Goal: Information Seeking & Learning: Learn about a topic

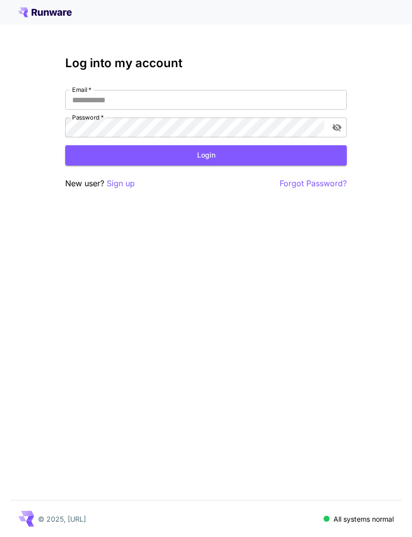
click at [229, 103] on input "Email   *" at bounding box center [206, 100] width 282 height 20
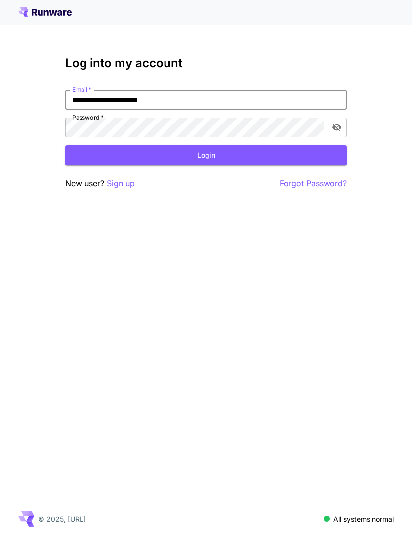
type input "**********"
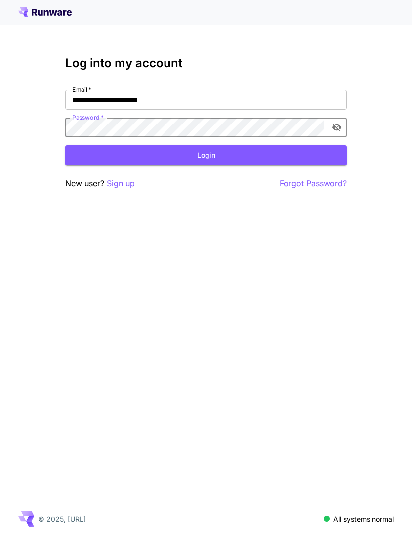
click at [212, 157] on button "Login" at bounding box center [206, 155] width 282 height 20
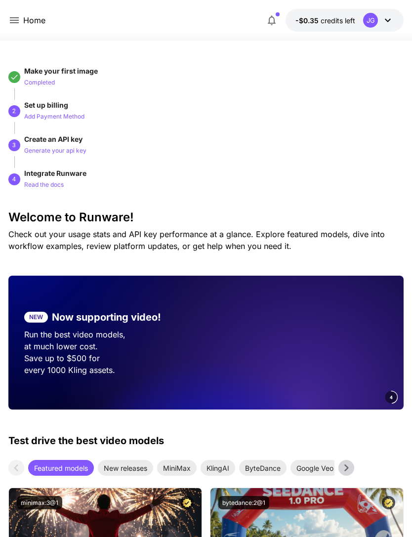
click at [19, 19] on icon at bounding box center [14, 20] width 12 height 12
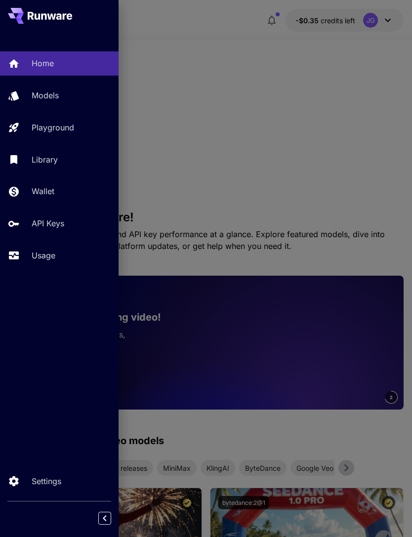
click at [47, 250] on p "Usage" at bounding box center [44, 255] width 24 height 12
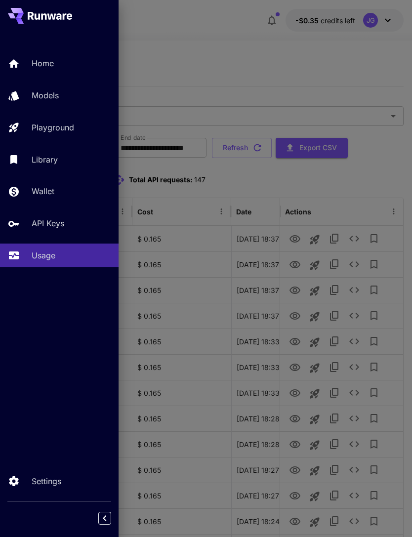
click at [312, 64] on div at bounding box center [206, 268] width 412 height 537
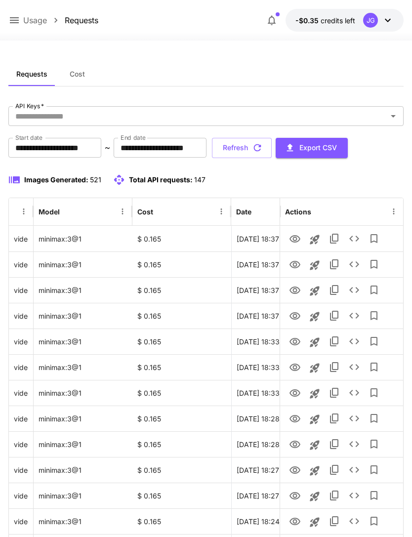
click at [74, 150] on input "**********" at bounding box center [54, 148] width 93 height 20
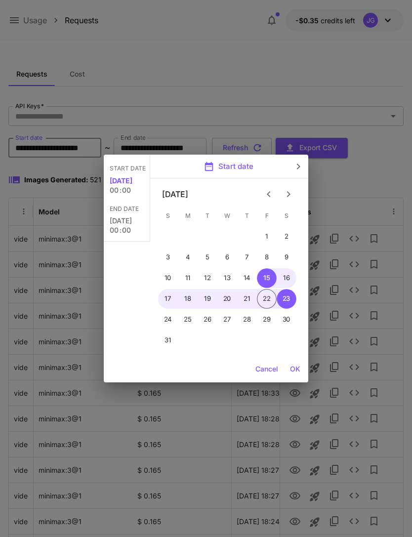
click at [274, 195] on icon "Previous month" at bounding box center [269, 194] width 12 height 12
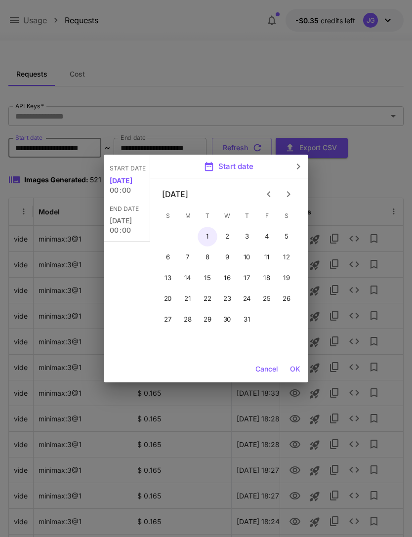
click at [209, 240] on button "1" at bounding box center [208, 237] width 20 height 20
type input "**********"
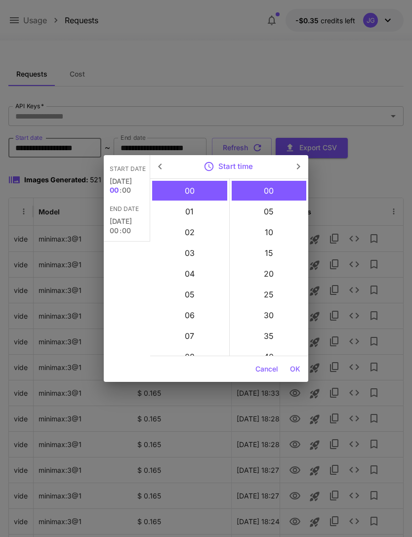
click at [298, 373] on button "OK" at bounding box center [295, 369] width 18 height 18
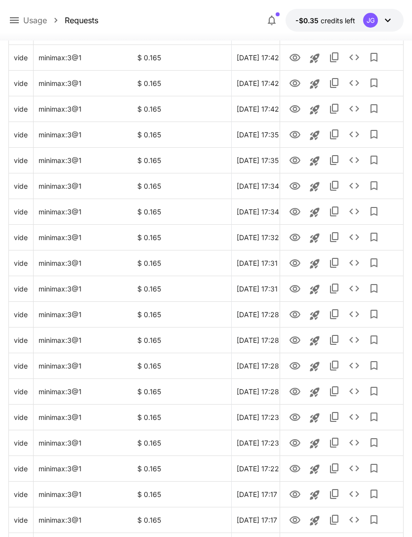
scroll to position [997, 0]
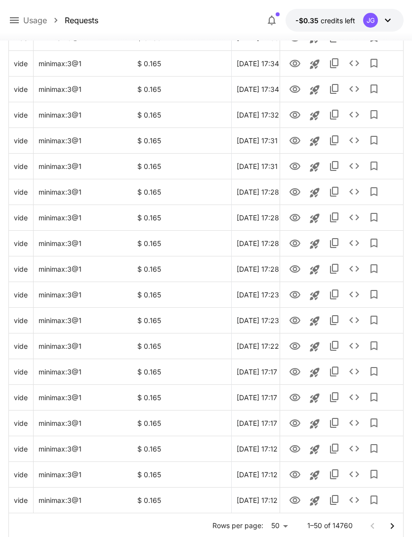
click at [393, 529] on icon "Go to next page" at bounding box center [392, 526] width 12 height 12
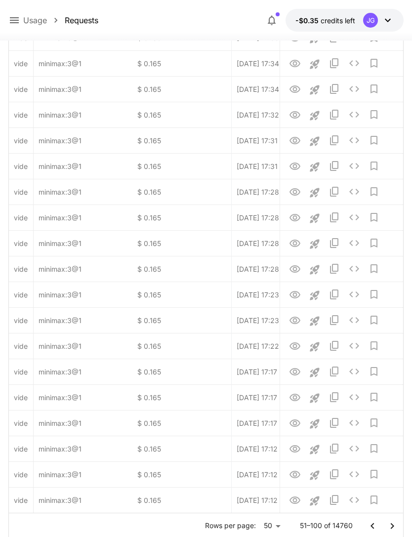
click at [393, 529] on icon "Go to next page" at bounding box center [392, 526] width 12 height 12
click at [394, 525] on icon "Go to next page" at bounding box center [392, 526] width 12 height 12
click at [396, 524] on icon "Go to next page" at bounding box center [392, 526] width 12 height 12
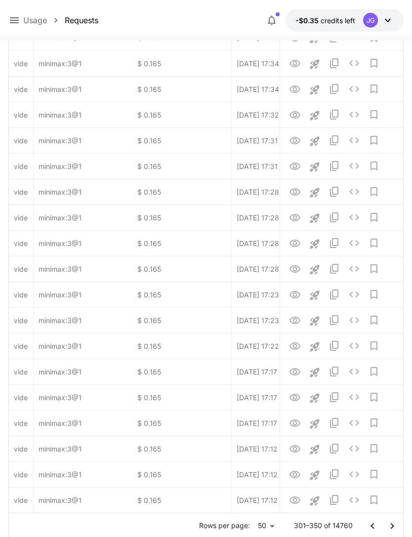
click at [398, 525] on icon "Go to next page" at bounding box center [392, 526] width 12 height 12
click at [397, 525] on icon "Go to next page" at bounding box center [392, 526] width 12 height 12
click at [397, 526] on icon "Go to next page" at bounding box center [392, 526] width 12 height 12
click at [396, 525] on icon "Go to next page" at bounding box center [392, 526] width 12 height 12
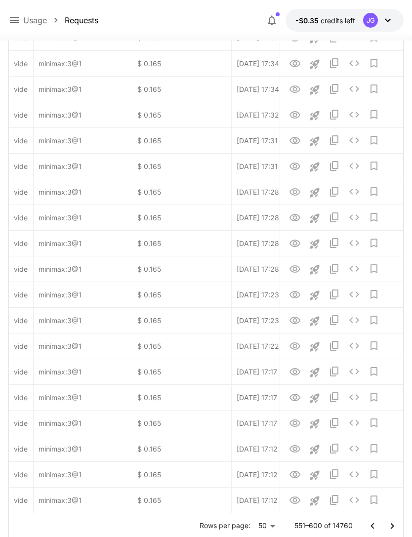
click at [396, 525] on icon "Go to next page" at bounding box center [392, 526] width 12 height 12
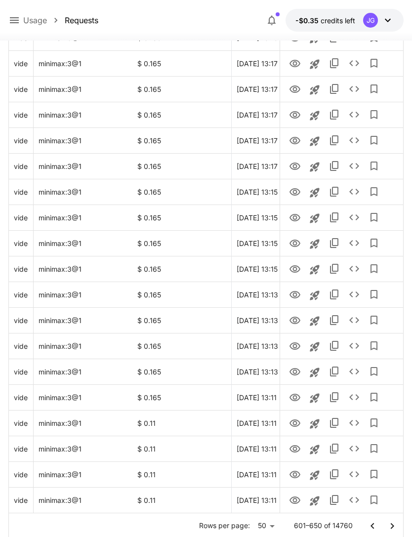
click at [389, 527] on icon "Go to next page" at bounding box center [392, 526] width 12 height 12
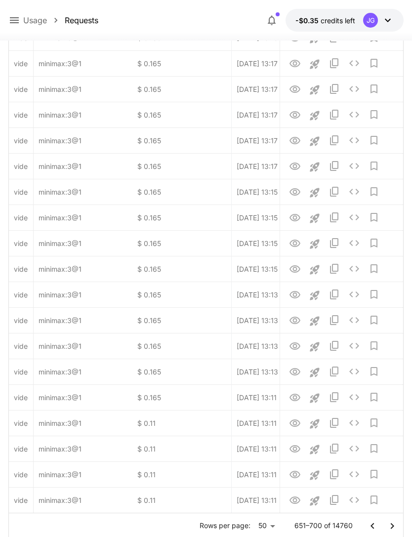
click at [389, 527] on icon "Go to next page" at bounding box center [392, 526] width 12 height 12
click at [388, 524] on icon "Go to next page" at bounding box center [392, 526] width 12 height 12
click at [387, 523] on icon "Go to next page" at bounding box center [392, 526] width 12 height 12
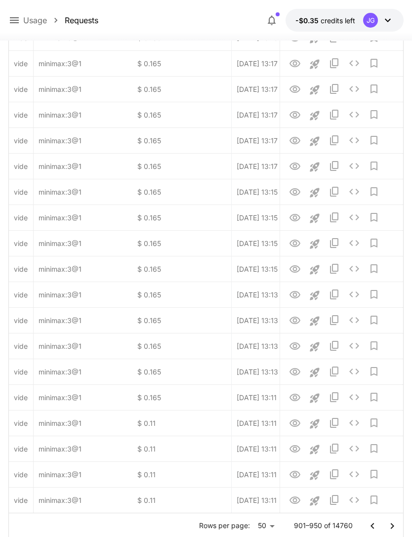
click at [383, 521] on button "Go to next page" at bounding box center [392, 526] width 20 height 20
click at [382, 520] on div at bounding box center [383, 526] width 40 height 20
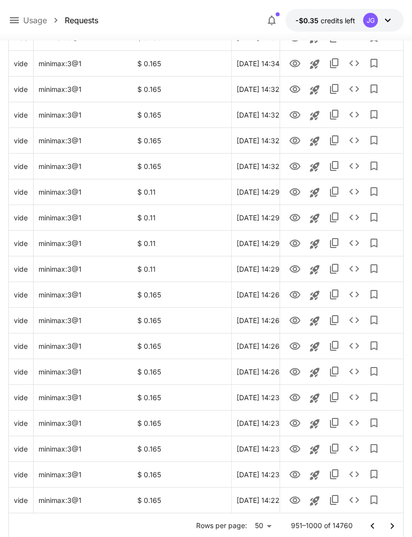
click at [393, 524] on icon "Go to next page" at bounding box center [392, 526] width 12 height 12
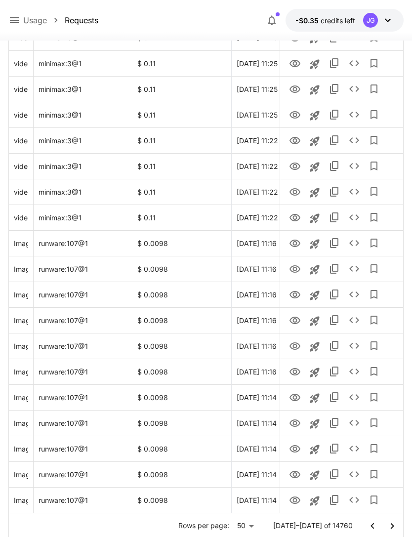
click at [388, 524] on icon "Go to next page" at bounding box center [392, 526] width 12 height 12
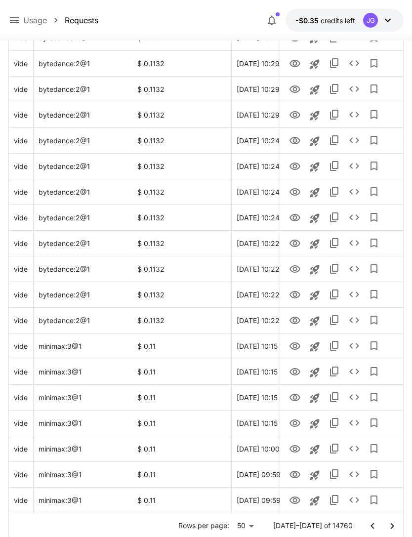
click at [393, 529] on icon "Go to next page" at bounding box center [392, 526] width 12 height 12
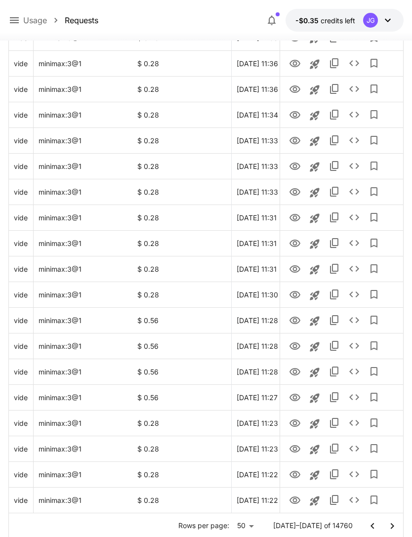
click at [392, 524] on icon "Go to next page" at bounding box center [392, 526] width 12 height 12
click at [291, 500] on icon "View Video" at bounding box center [295, 500] width 12 height 12
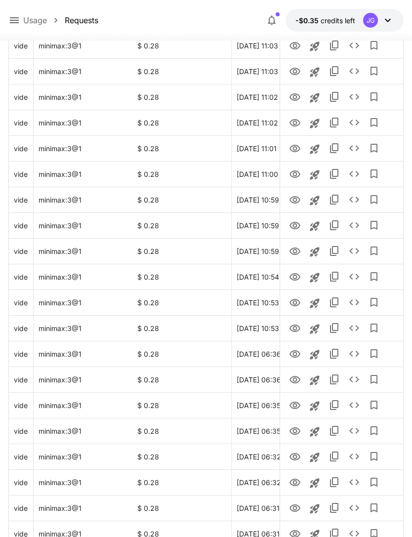
scroll to position [807, 0]
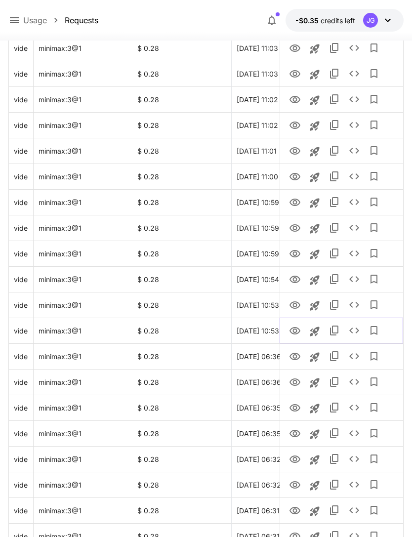
click at [296, 328] on icon "View Video" at bounding box center [295, 331] width 12 height 12
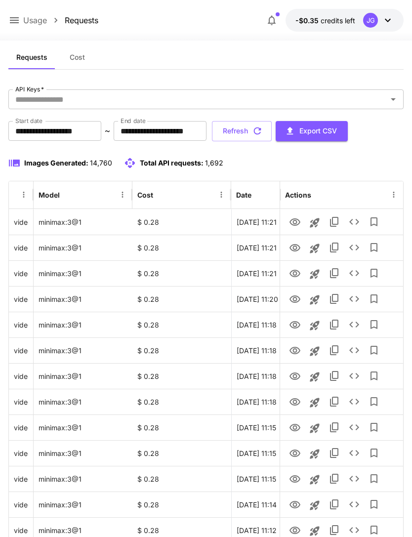
scroll to position [0, 0]
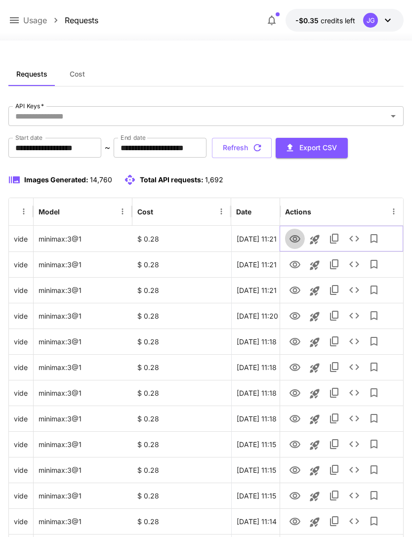
click at [293, 239] on icon "View Video" at bounding box center [294, 238] width 11 height 7
click at [295, 260] on icon "View Video" at bounding box center [295, 265] width 12 height 12
click at [298, 238] on icon "View Video" at bounding box center [295, 239] width 12 height 12
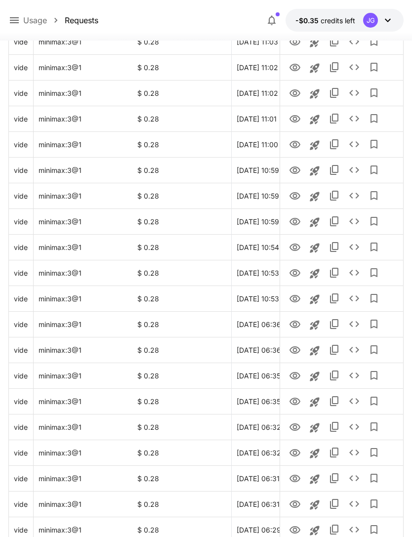
scroll to position [997, 0]
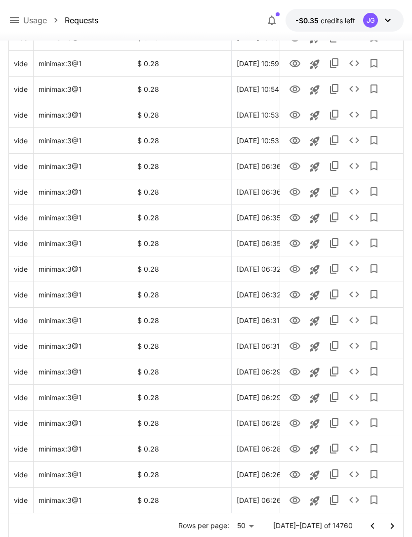
click at [371, 526] on icon "Go to previous page" at bounding box center [371, 526] width 3 height 6
click at [370, 522] on icon "Go to previous page" at bounding box center [373, 526] width 12 height 12
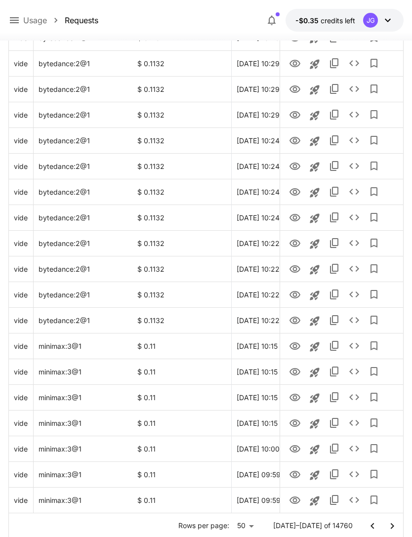
click at [392, 526] on icon "Go to next page" at bounding box center [392, 526] width 12 height 12
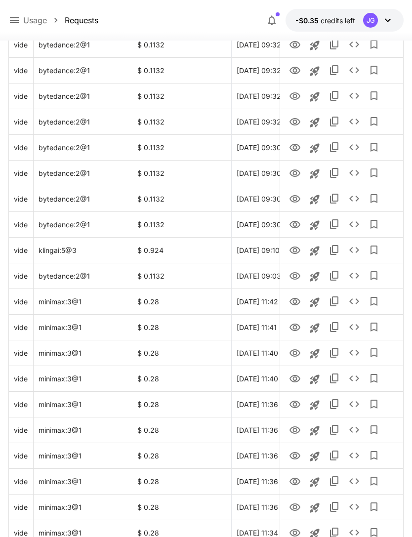
scroll to position [579, 0]
click at [296, 300] on icon "View Video" at bounding box center [294, 301] width 11 height 7
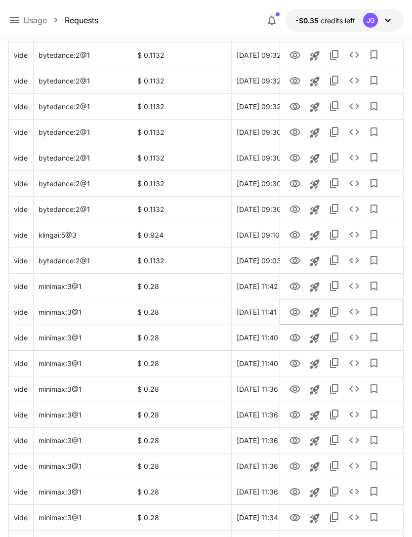
click at [290, 309] on icon "View Video" at bounding box center [295, 312] width 12 height 12
click at [297, 339] on icon "View Video" at bounding box center [295, 338] width 12 height 12
click at [293, 363] on icon "View Video" at bounding box center [294, 363] width 11 height 7
click at [356, 363] on icon "See details" at bounding box center [354, 363] width 12 height 12
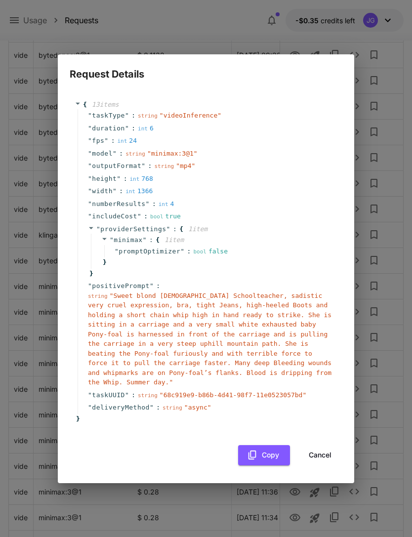
click at [327, 451] on button "Cancel" at bounding box center [320, 455] width 44 height 20
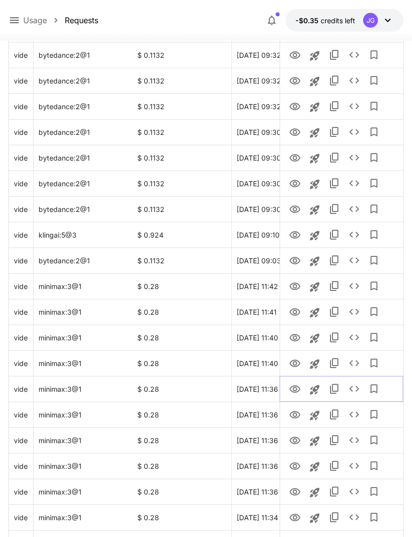
click at [297, 388] on icon "View Video" at bounding box center [295, 389] width 12 height 12
click at [357, 393] on icon "See details" at bounding box center [354, 389] width 12 height 12
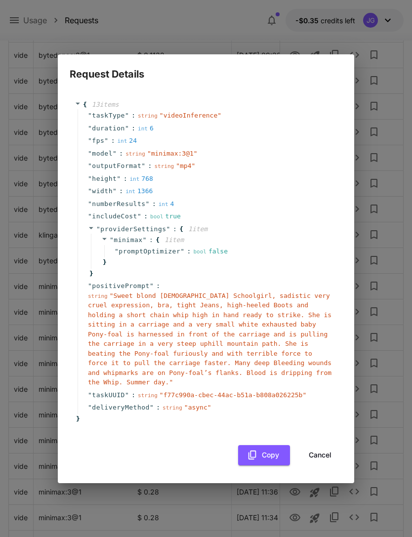
click at [319, 448] on button "Cancel" at bounding box center [320, 455] width 44 height 20
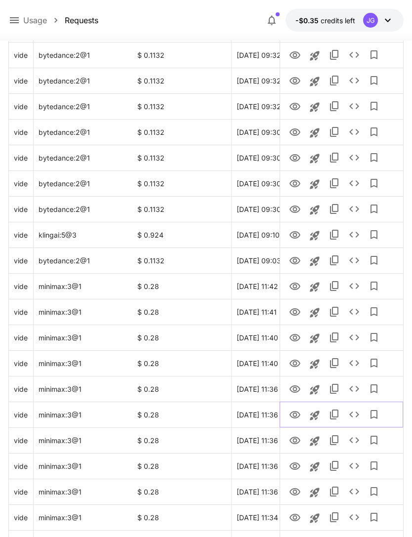
click at [296, 413] on icon "View Video" at bounding box center [294, 414] width 11 height 7
click at [299, 440] on icon "View Video" at bounding box center [294, 440] width 11 height 7
click at [294, 262] on icon "View Video" at bounding box center [295, 261] width 12 height 12
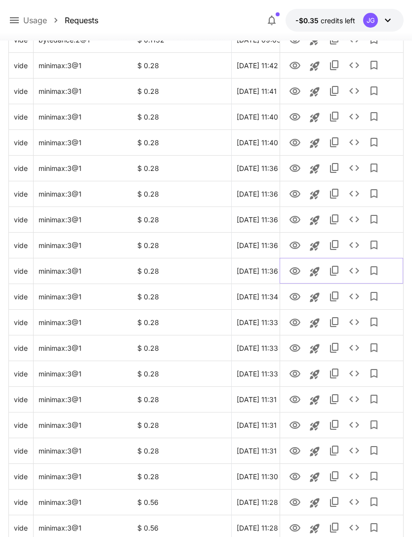
click at [294, 268] on icon "View Video" at bounding box center [295, 271] width 12 height 12
click at [293, 298] on icon "View Video" at bounding box center [295, 297] width 12 height 12
click at [293, 319] on icon "View Video" at bounding box center [294, 322] width 11 height 7
click at [297, 349] on icon "View Video" at bounding box center [295, 348] width 12 height 12
click at [356, 352] on icon "See details" at bounding box center [354, 348] width 12 height 12
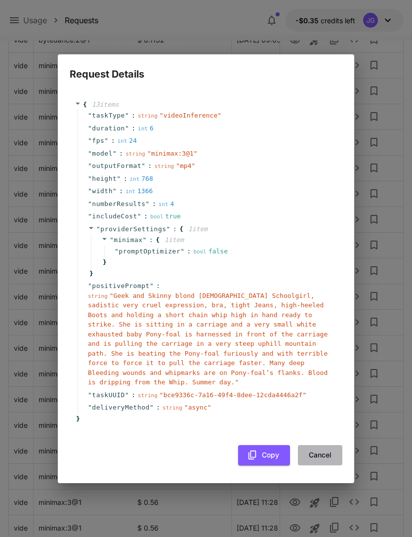
click at [327, 452] on button "Cancel" at bounding box center [320, 455] width 44 height 20
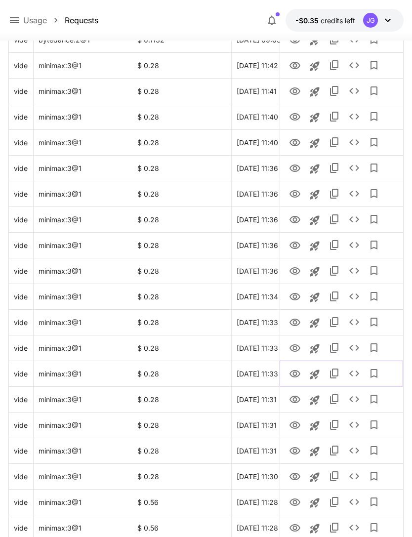
click at [295, 376] on icon "View Video" at bounding box center [294, 373] width 11 height 7
click at [295, 400] on icon "View Video" at bounding box center [295, 400] width 12 height 12
click at [294, 427] on icon "View Video" at bounding box center [294, 424] width 11 height 7
click at [297, 450] on icon "View Video" at bounding box center [295, 451] width 12 height 12
click at [295, 473] on icon "View Video" at bounding box center [294, 476] width 11 height 7
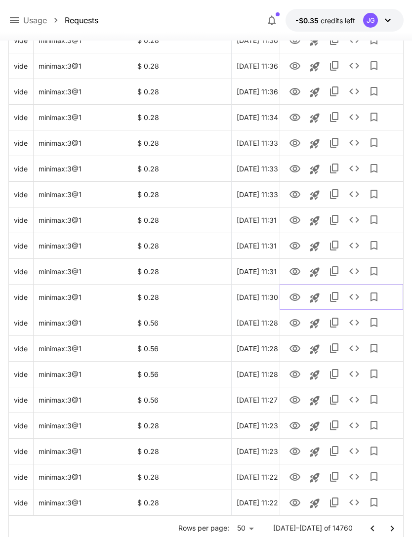
scroll to position [997, 0]
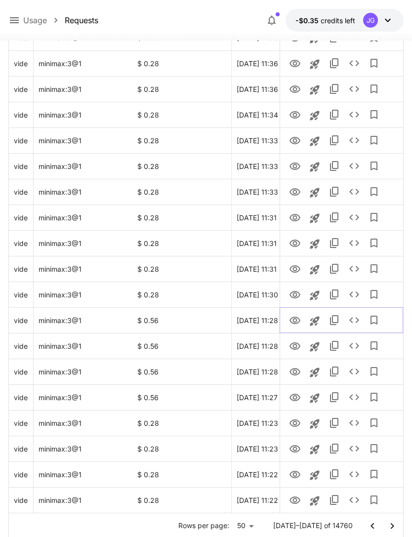
click at [297, 322] on icon "View Video" at bounding box center [295, 321] width 12 height 12
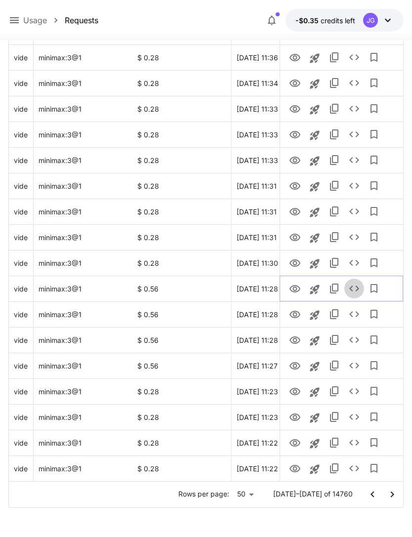
click at [354, 290] on icon "See details" at bounding box center [354, 289] width 12 height 12
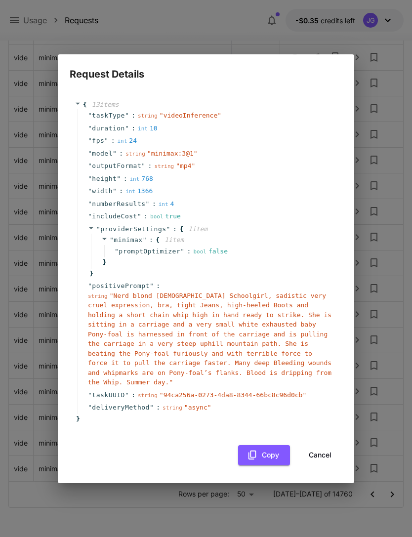
click at [324, 450] on button "Cancel" at bounding box center [320, 455] width 44 height 20
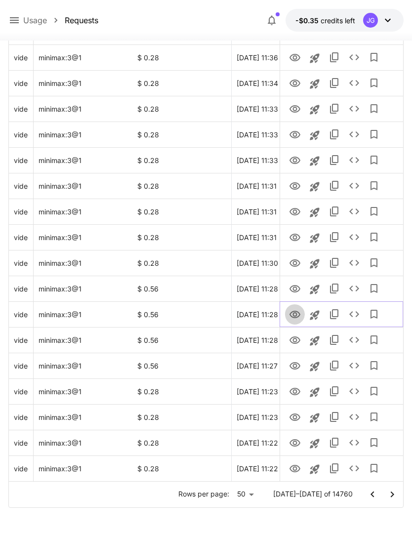
click at [297, 317] on icon "View Video" at bounding box center [294, 314] width 11 height 7
click at [294, 340] on icon "View Video" at bounding box center [295, 340] width 12 height 12
click at [296, 368] on icon "View Video" at bounding box center [295, 366] width 12 height 12
click at [294, 393] on icon "View Video" at bounding box center [294, 391] width 11 height 7
click at [297, 415] on icon "View Video" at bounding box center [295, 417] width 12 height 12
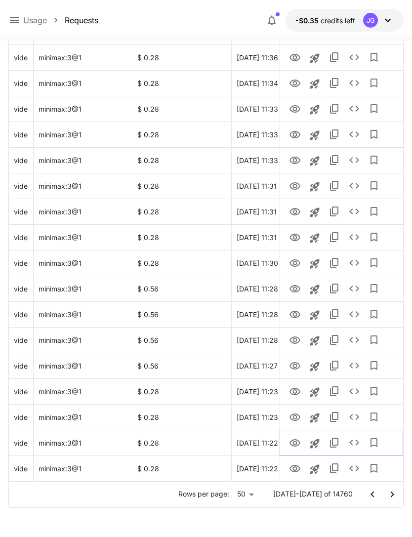
click at [294, 440] on icon "View Video" at bounding box center [295, 443] width 12 height 12
click at [292, 472] on icon "View Video" at bounding box center [295, 469] width 12 height 12
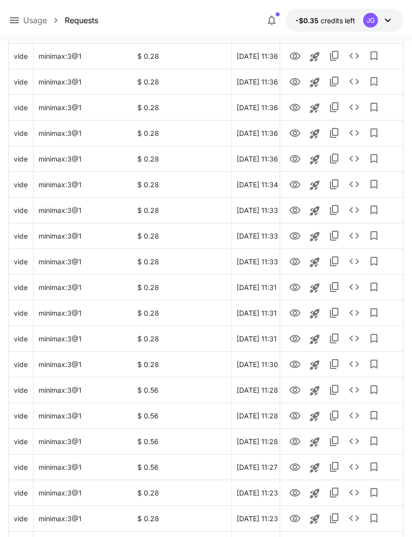
scroll to position [997, 0]
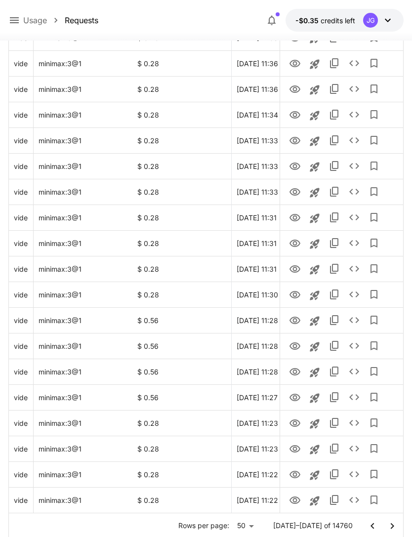
click at [389, 522] on icon "Go to next page" at bounding box center [392, 526] width 12 height 12
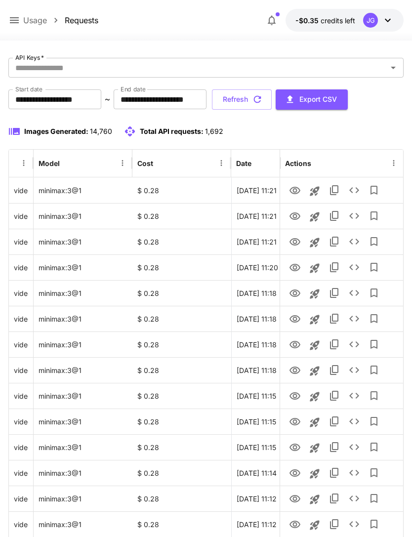
scroll to position [46, 0]
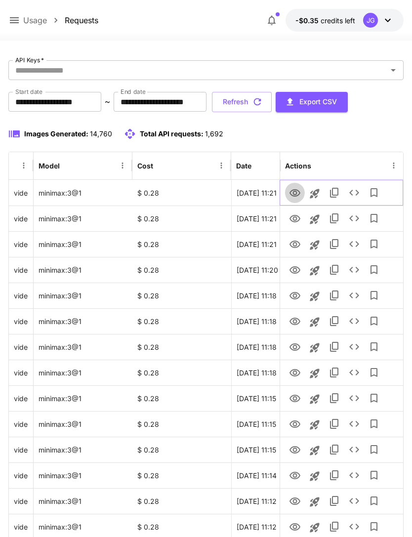
click at [293, 195] on icon "View Video" at bounding box center [295, 193] width 12 height 12
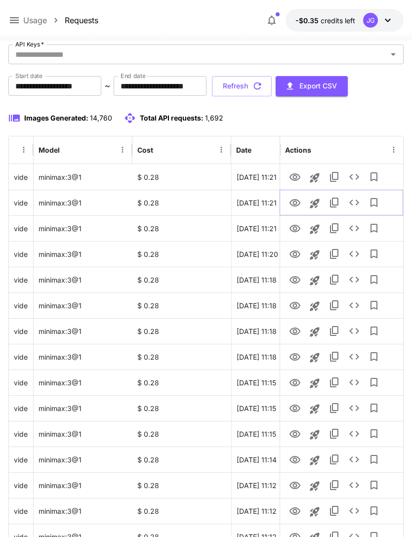
click at [289, 204] on icon "View Video" at bounding box center [295, 203] width 12 height 12
click at [290, 231] on icon "View Video" at bounding box center [295, 229] width 12 height 12
click at [296, 255] on icon "View Video" at bounding box center [295, 254] width 12 height 12
click at [293, 280] on icon "View Video" at bounding box center [294, 279] width 11 height 7
click at [295, 303] on icon "View Video" at bounding box center [294, 305] width 11 height 7
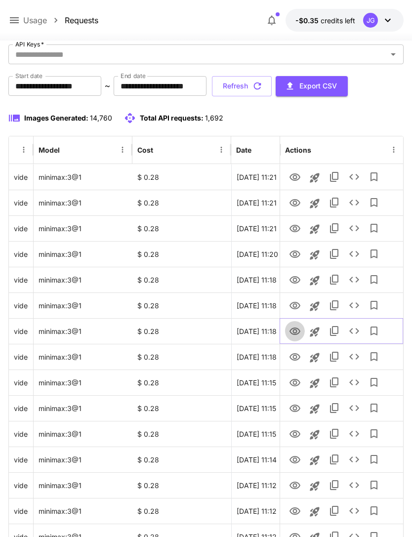
click at [295, 331] on icon "View Video" at bounding box center [295, 332] width 12 height 12
click at [294, 357] on icon "View Video" at bounding box center [295, 357] width 12 height 12
click at [294, 384] on icon "View Video" at bounding box center [294, 382] width 11 height 7
click at [299, 411] on icon "View Video" at bounding box center [295, 409] width 12 height 12
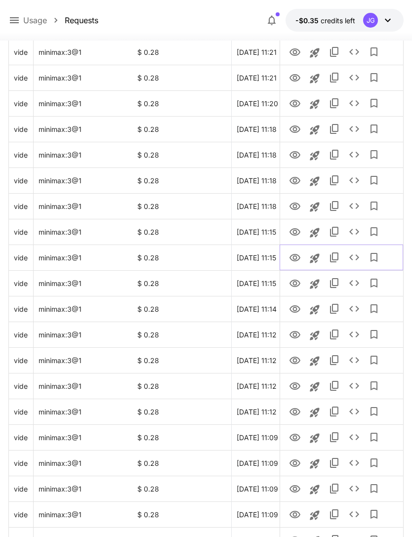
scroll to position [215, 0]
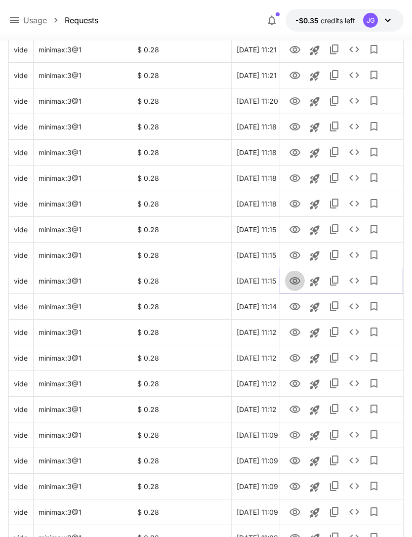
click at [297, 284] on icon "View Video" at bounding box center [294, 280] width 11 height 7
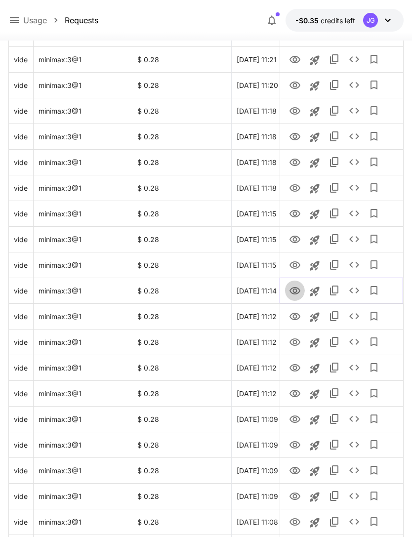
click at [297, 294] on icon "View Video" at bounding box center [295, 291] width 12 height 12
click at [296, 318] on icon "View Video" at bounding box center [295, 317] width 12 height 12
click at [296, 340] on icon "View Video" at bounding box center [294, 341] width 11 height 7
click at [357, 317] on icon "See details" at bounding box center [354, 316] width 10 height 6
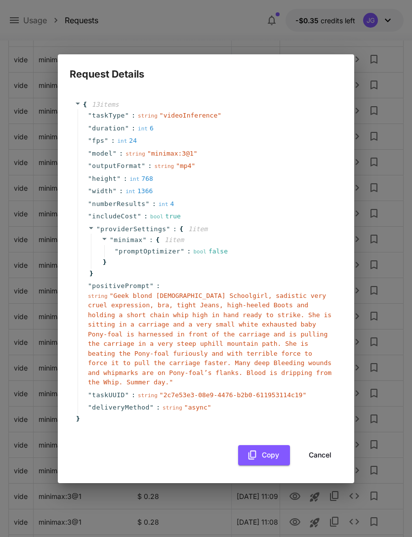
click at [322, 450] on button "Cancel" at bounding box center [320, 455] width 44 height 20
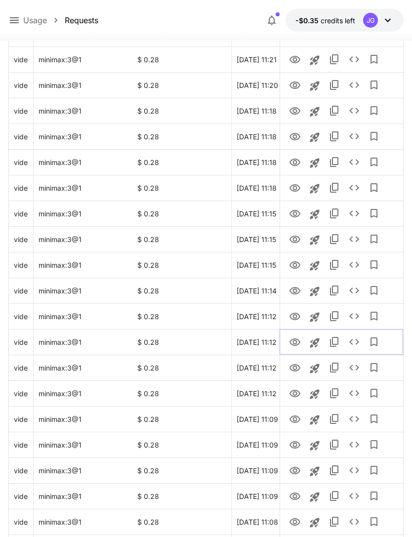
click at [299, 344] on icon "View Video" at bounding box center [295, 342] width 12 height 12
click at [298, 366] on icon "View Video" at bounding box center [294, 367] width 11 height 7
click at [299, 392] on icon "View Video" at bounding box center [294, 393] width 11 height 7
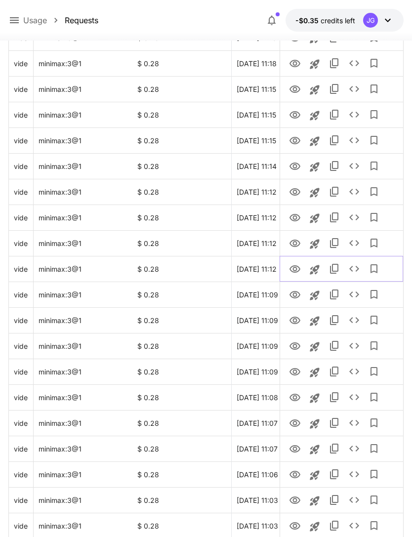
scroll to position [355, 0]
click at [298, 292] on icon "View Video" at bounding box center [294, 294] width 11 height 7
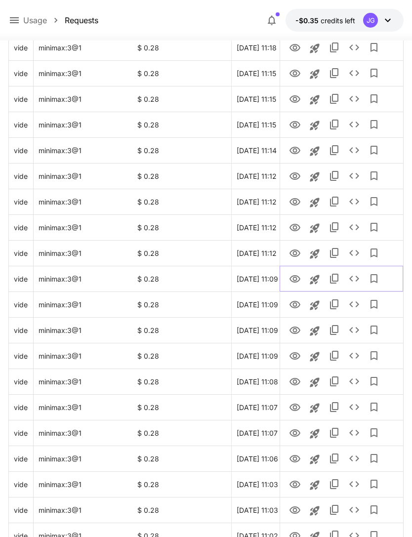
click at [358, 280] on icon "See details" at bounding box center [354, 279] width 12 height 12
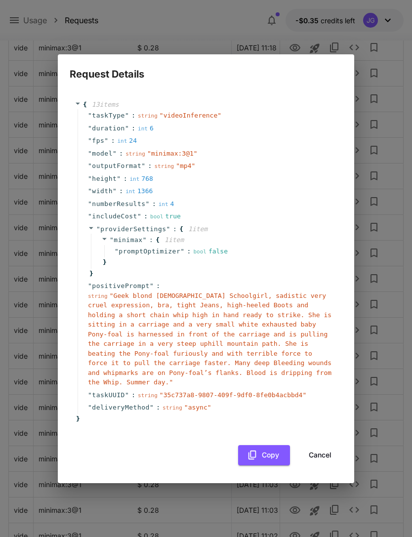
click at [327, 452] on button "Cancel" at bounding box center [320, 455] width 44 height 20
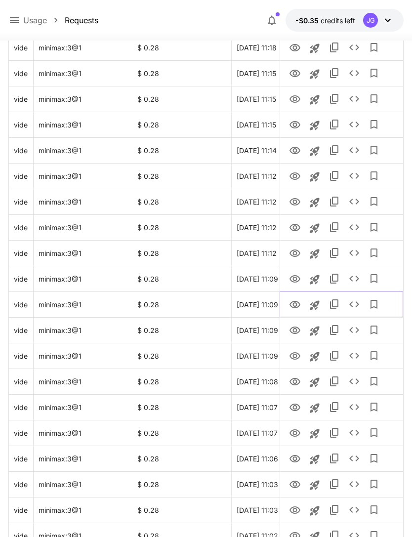
click at [299, 306] on icon "View Video" at bounding box center [294, 304] width 11 height 7
click at [296, 332] on icon "View Video" at bounding box center [294, 330] width 11 height 7
click at [297, 357] on icon "View Video" at bounding box center [295, 356] width 12 height 12
click at [296, 383] on icon "View Video" at bounding box center [295, 382] width 12 height 12
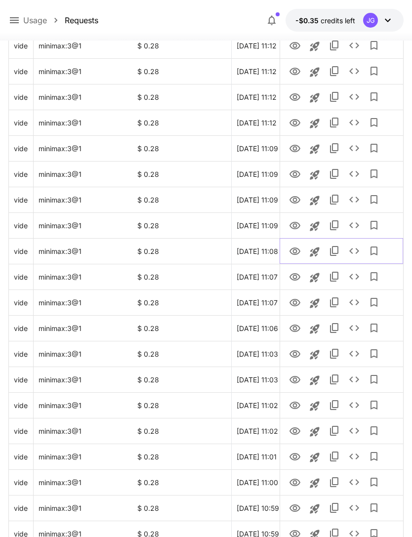
scroll to position [501, 0]
click at [295, 280] on icon "View Video" at bounding box center [294, 276] width 11 height 7
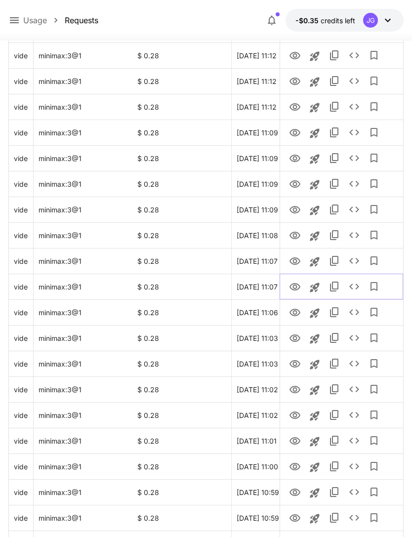
click at [294, 289] on icon "View Video" at bounding box center [295, 287] width 12 height 12
click at [361, 289] on button "See details" at bounding box center [354, 287] width 20 height 20
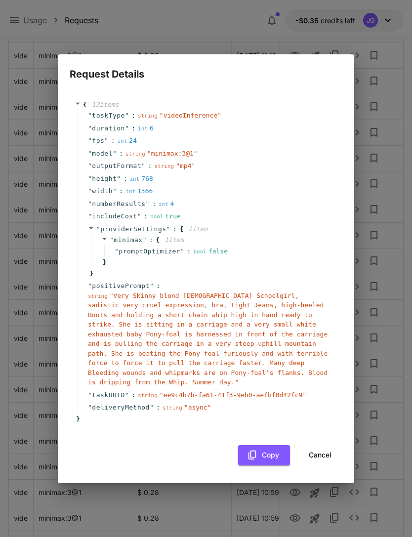
click at [326, 451] on button "Cancel" at bounding box center [320, 455] width 44 height 20
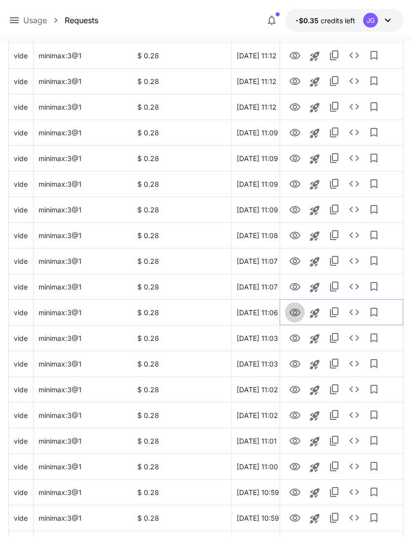
click at [297, 313] on icon "View Video" at bounding box center [295, 313] width 12 height 12
click at [297, 342] on icon "View Video" at bounding box center [295, 338] width 12 height 12
click at [295, 365] on icon "View Video" at bounding box center [295, 364] width 12 height 12
click at [355, 368] on icon "See details" at bounding box center [354, 364] width 12 height 12
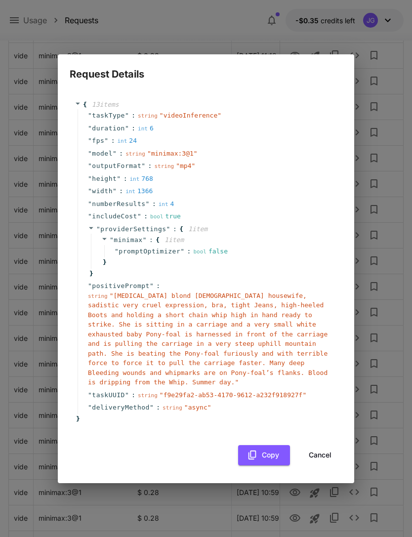
click at [327, 452] on button "Cancel" at bounding box center [320, 455] width 44 height 20
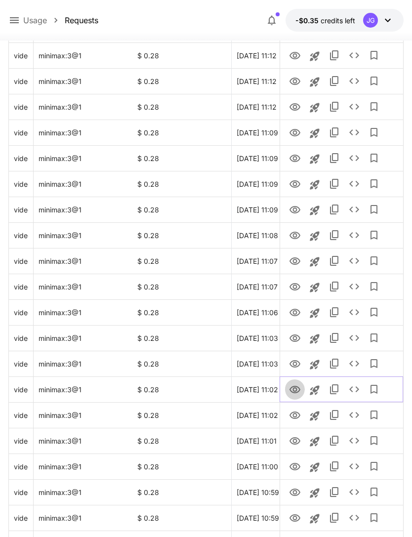
click at [298, 389] on icon "View Video" at bounding box center [295, 390] width 12 height 12
click at [298, 415] on icon "View Video" at bounding box center [295, 415] width 12 height 12
click at [357, 418] on icon "See details" at bounding box center [354, 415] width 12 height 12
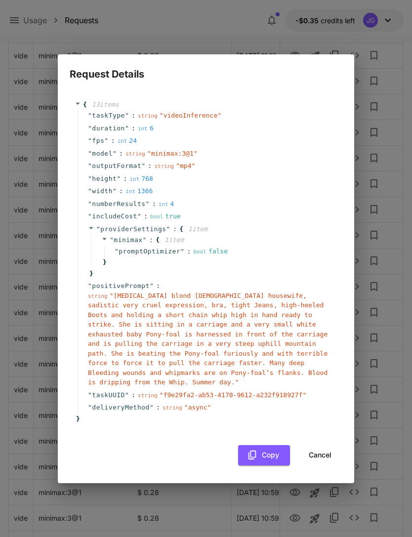
click at [328, 452] on button "Cancel" at bounding box center [320, 455] width 44 height 20
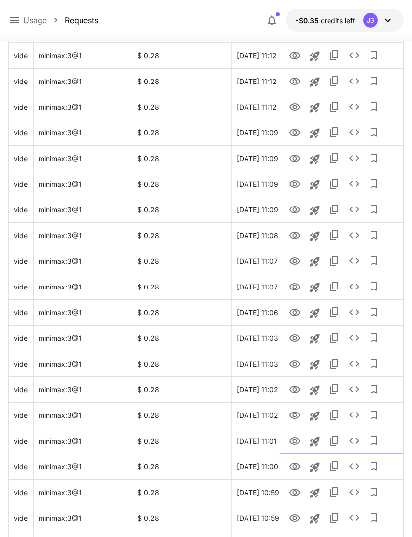
click at [298, 440] on icon "View Video" at bounding box center [295, 441] width 12 height 12
click at [357, 442] on icon "See details" at bounding box center [354, 441] width 10 height 6
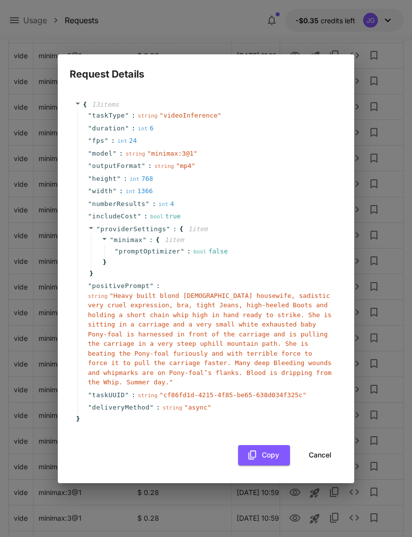
click at [328, 453] on button "Cancel" at bounding box center [320, 455] width 44 height 20
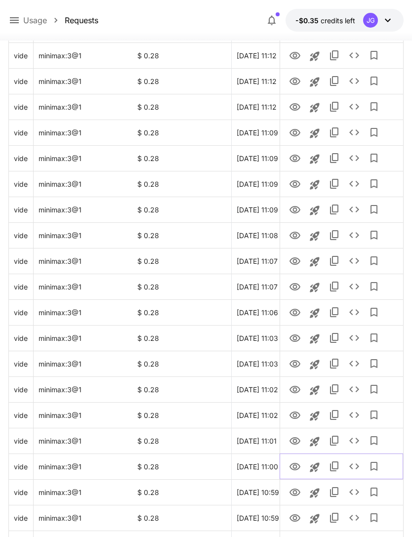
click at [296, 466] on icon "View Video" at bounding box center [294, 466] width 11 height 7
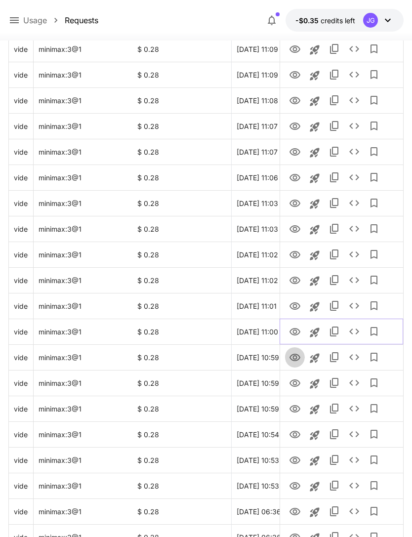
scroll to position [652, 0]
click at [299, 359] on icon "View Video" at bounding box center [295, 358] width 12 height 12
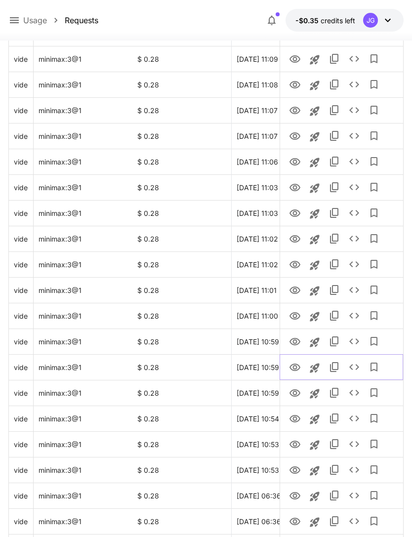
click at [296, 370] on icon "View Video" at bounding box center [295, 368] width 12 height 12
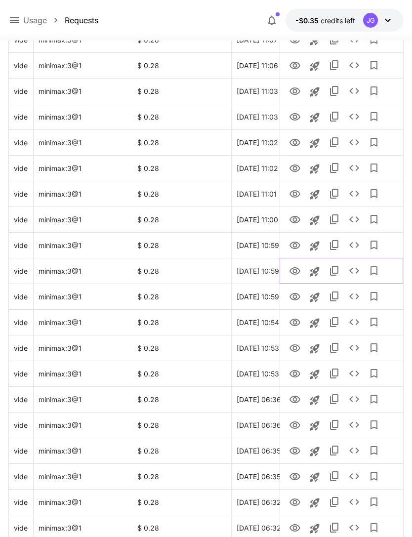
scroll to position [764, 0]
click at [298, 297] on icon "View Video" at bounding box center [295, 297] width 12 height 12
click at [295, 320] on icon "View Video" at bounding box center [294, 322] width 11 height 7
click at [297, 351] on icon "View Video" at bounding box center [294, 347] width 11 height 7
click at [357, 347] on icon "See details" at bounding box center [354, 348] width 12 height 12
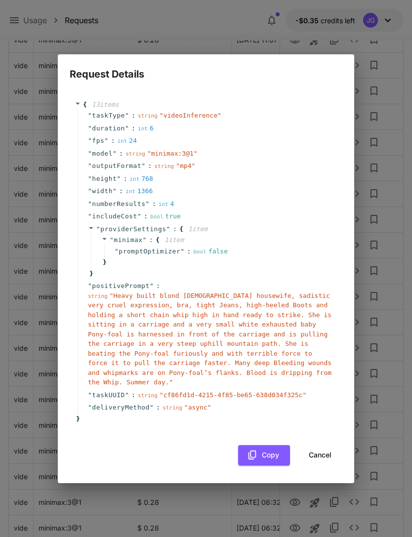
click at [322, 455] on button "Cancel" at bounding box center [320, 455] width 44 height 20
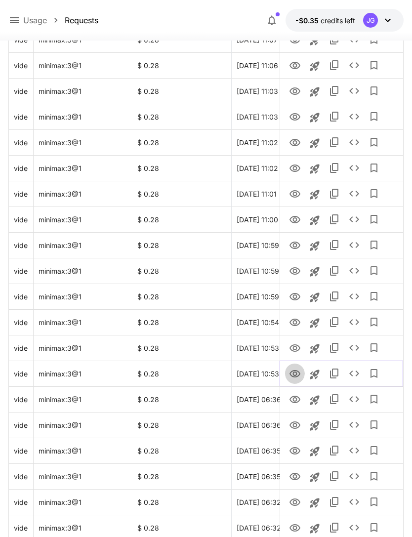
click at [299, 377] on icon "View Video" at bounding box center [295, 374] width 12 height 12
click at [298, 348] on icon "View Video" at bounding box center [295, 348] width 12 height 12
click at [298, 373] on icon "View Video" at bounding box center [295, 374] width 12 height 12
click at [299, 376] on icon "View Video" at bounding box center [295, 374] width 12 height 12
click at [294, 402] on icon "View Video" at bounding box center [294, 399] width 11 height 7
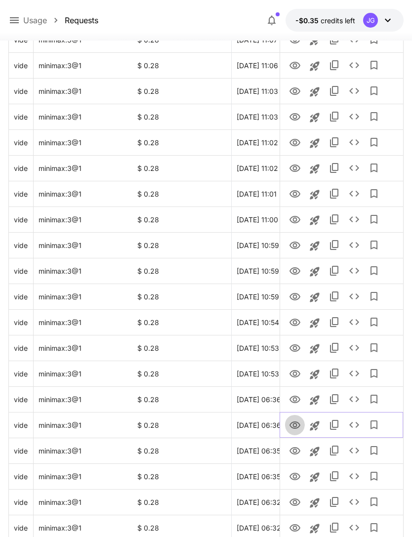
click at [297, 425] on icon "View Video" at bounding box center [295, 425] width 12 height 12
click at [295, 450] on icon "View Video" at bounding box center [295, 451] width 12 height 12
click at [357, 450] on icon "See details" at bounding box center [354, 451] width 12 height 12
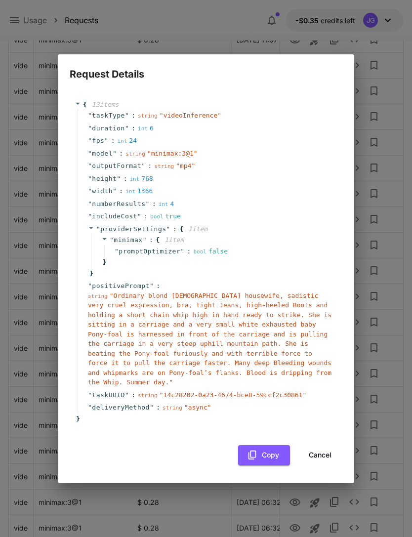
click at [328, 450] on button "Cancel" at bounding box center [320, 455] width 44 height 20
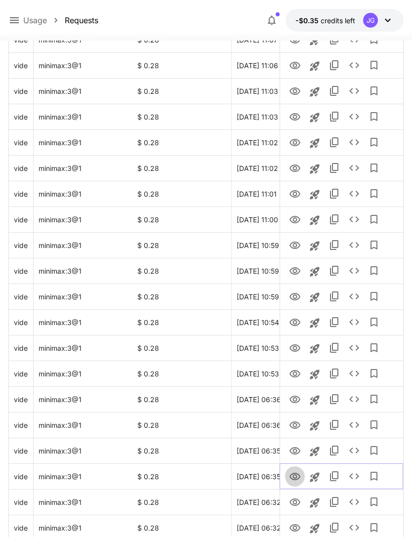
click at [297, 475] on icon "View Video" at bounding box center [295, 477] width 12 height 12
click at [356, 479] on icon "See details" at bounding box center [354, 476] width 10 height 6
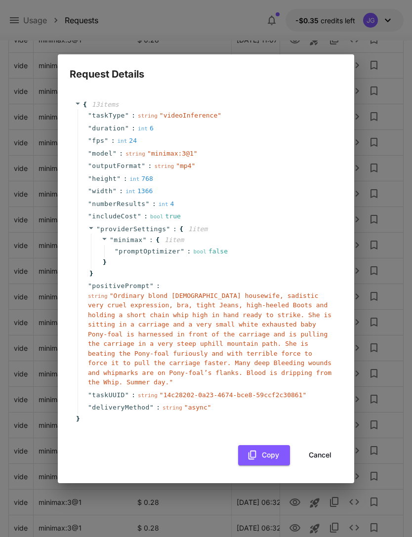
click at [328, 452] on button "Cancel" at bounding box center [320, 455] width 44 height 20
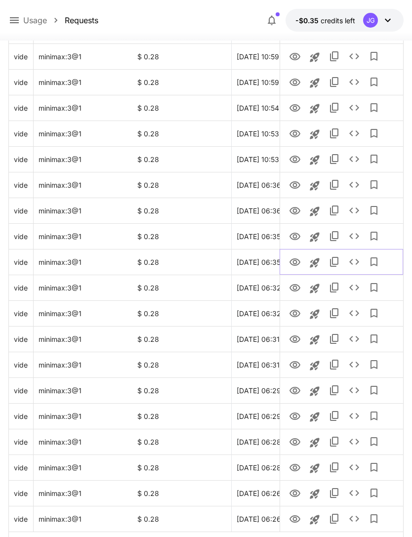
scroll to position [979, 0]
click at [299, 287] on icon "View Video" at bounding box center [294, 287] width 11 height 7
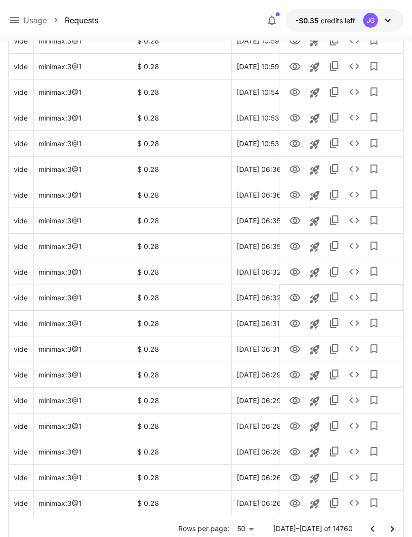
click at [300, 300] on icon "View Video" at bounding box center [295, 298] width 12 height 12
click at [354, 295] on icon "See details" at bounding box center [354, 297] width 12 height 12
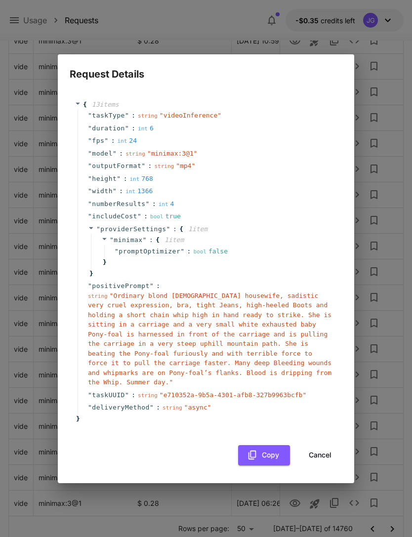
click at [322, 448] on button "Cancel" at bounding box center [320, 455] width 44 height 20
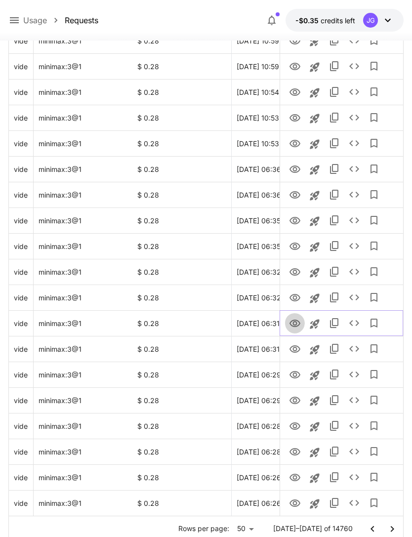
click at [296, 323] on icon "View Video" at bounding box center [294, 323] width 11 height 7
click at [296, 352] on icon "View Video" at bounding box center [294, 348] width 11 height 7
click at [298, 376] on icon "View Video" at bounding box center [294, 374] width 11 height 7
click at [298, 398] on icon "View Video" at bounding box center [294, 400] width 11 height 7
click at [296, 420] on icon "View Video" at bounding box center [295, 426] width 12 height 12
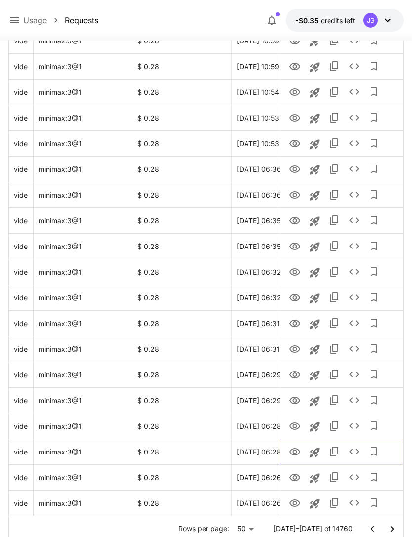
click at [299, 450] on icon "View Video" at bounding box center [294, 451] width 11 height 7
click at [298, 475] on icon "View Video" at bounding box center [294, 477] width 11 height 7
click at [360, 478] on icon "See details" at bounding box center [354, 477] width 12 height 12
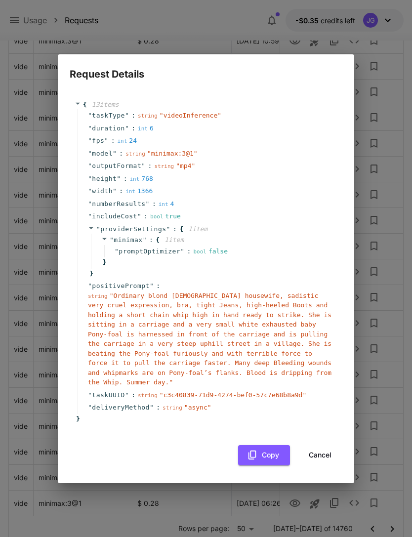
click at [325, 451] on button "Cancel" at bounding box center [320, 455] width 44 height 20
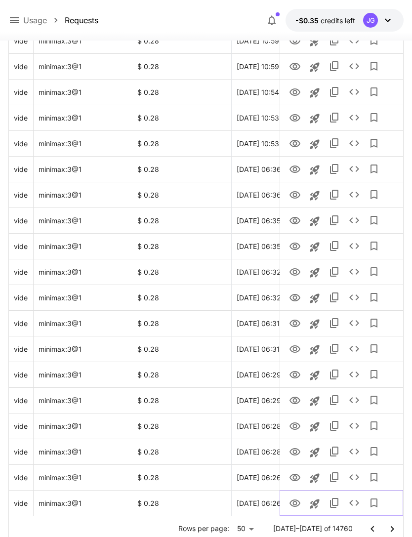
click at [296, 501] on icon "View Video" at bounding box center [294, 502] width 11 height 7
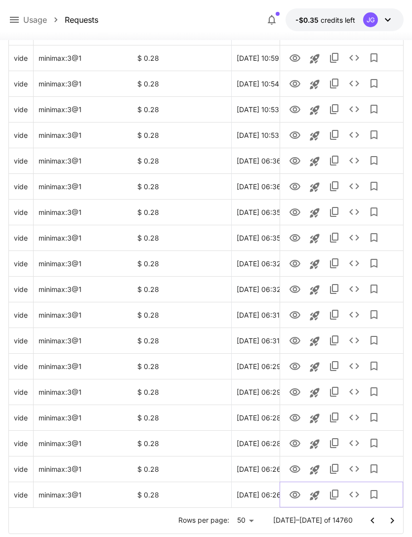
scroll to position [997, 0]
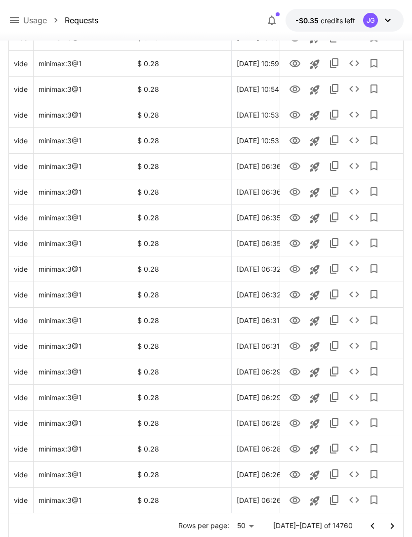
click at [395, 527] on icon "Go to next page" at bounding box center [392, 526] width 12 height 12
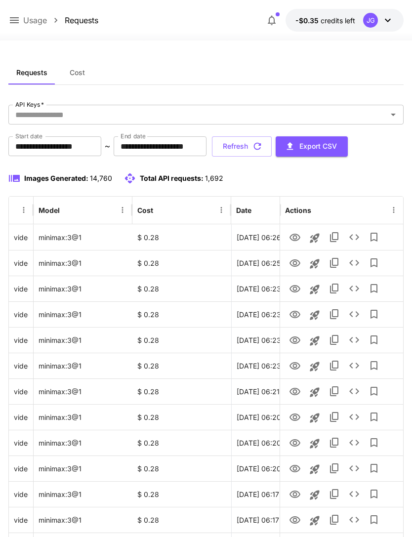
scroll to position [0, 0]
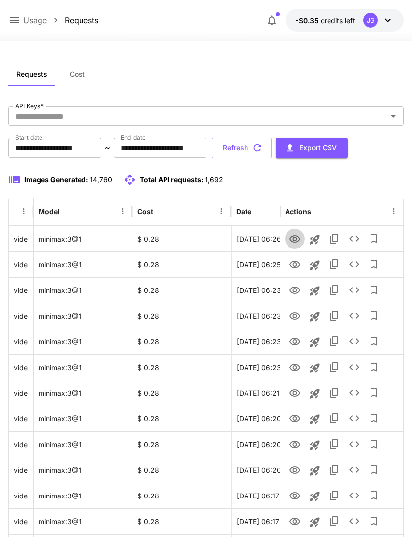
click at [296, 239] on icon "View Video" at bounding box center [294, 238] width 11 height 7
click at [296, 264] on icon "View Video" at bounding box center [294, 264] width 11 height 7
click at [298, 292] on icon "View Video" at bounding box center [294, 289] width 11 height 7
click at [292, 319] on icon "View Video" at bounding box center [295, 316] width 12 height 12
click at [298, 344] on icon "View Video" at bounding box center [294, 341] width 11 height 7
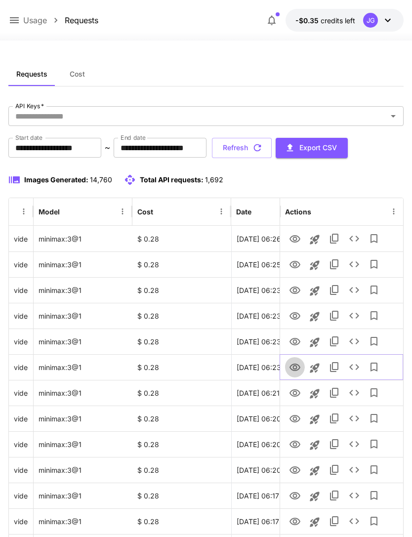
click at [295, 370] on icon "View Video" at bounding box center [294, 367] width 11 height 7
click at [358, 369] on icon "See details" at bounding box center [354, 367] width 12 height 12
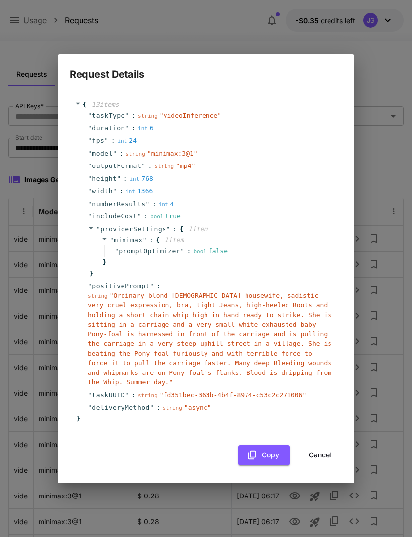
click at [322, 455] on button "Cancel" at bounding box center [320, 455] width 44 height 20
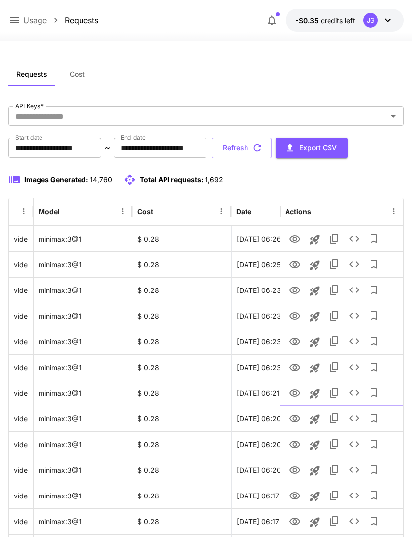
click at [296, 396] on icon "View Video" at bounding box center [294, 392] width 11 height 7
click at [296, 423] on icon "View Video" at bounding box center [295, 419] width 12 height 12
click at [296, 449] on icon "View Video" at bounding box center [295, 445] width 12 height 12
click at [296, 472] on icon "View Video" at bounding box center [295, 470] width 12 height 12
click at [294, 496] on icon "View Video" at bounding box center [295, 496] width 12 height 12
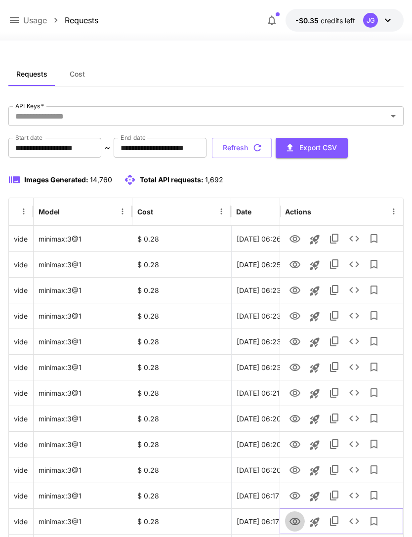
click at [294, 522] on icon "View Video" at bounding box center [295, 522] width 12 height 12
click at [357, 520] on icon "See details" at bounding box center [354, 521] width 10 height 6
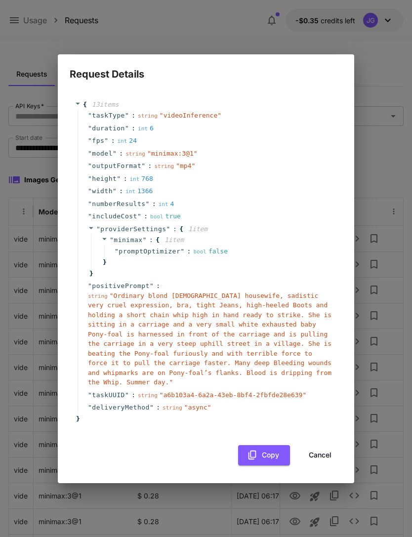
click at [329, 458] on button "Cancel" at bounding box center [320, 455] width 44 height 20
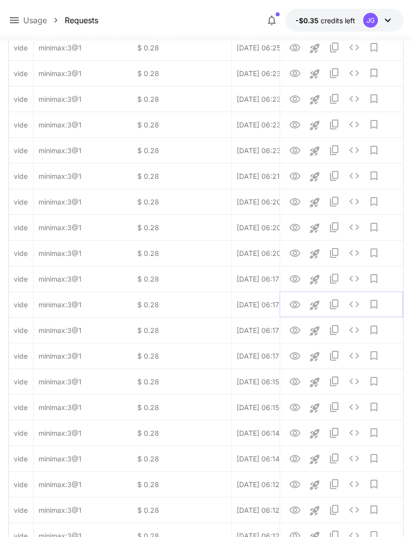
scroll to position [232, 0]
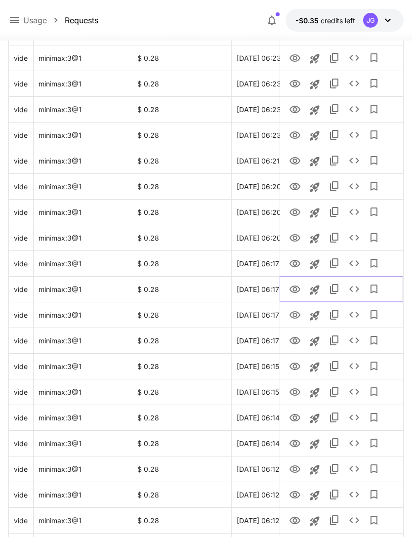
click at [295, 287] on icon "View Video" at bounding box center [294, 289] width 11 height 7
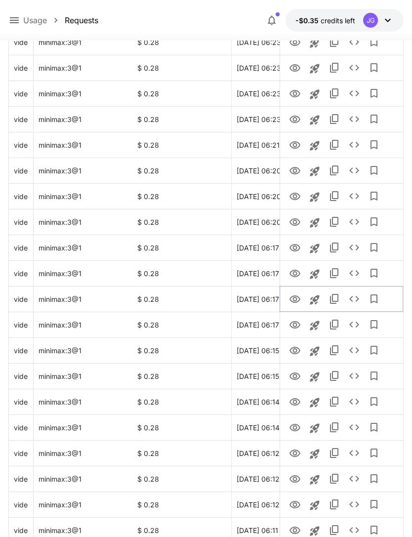
click at [299, 302] on icon "View Video" at bounding box center [295, 299] width 12 height 12
click at [293, 321] on icon "View Video" at bounding box center [295, 325] width 12 height 12
click at [295, 349] on icon "View Video" at bounding box center [295, 351] width 12 height 12
click at [297, 374] on icon "View Video" at bounding box center [295, 376] width 12 height 12
click at [299, 403] on icon "View Video" at bounding box center [294, 401] width 11 height 7
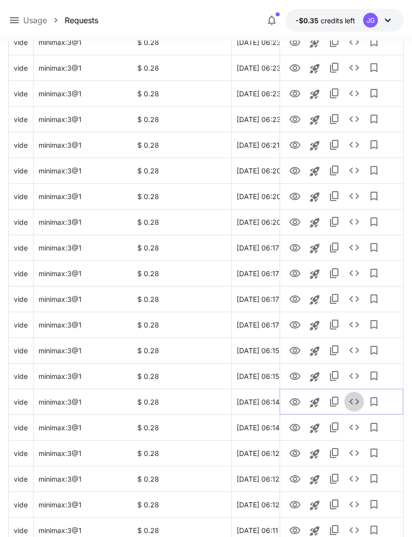
click at [354, 405] on icon "See details" at bounding box center [354, 402] width 12 height 12
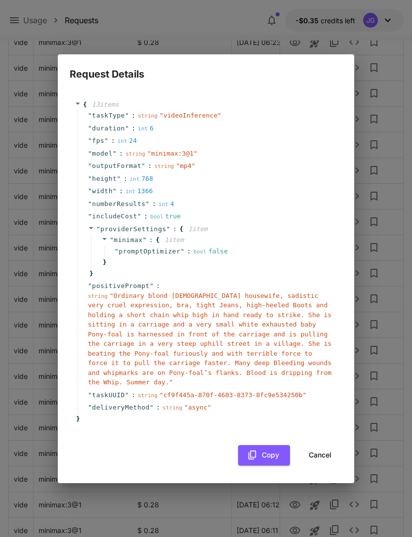
click at [327, 452] on button "Cancel" at bounding box center [320, 455] width 44 height 20
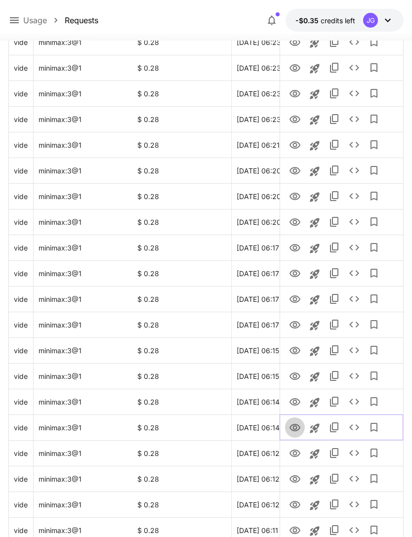
click at [293, 427] on icon "View Video" at bounding box center [294, 427] width 11 height 7
click at [295, 452] on icon "View Video" at bounding box center [295, 454] width 12 height 12
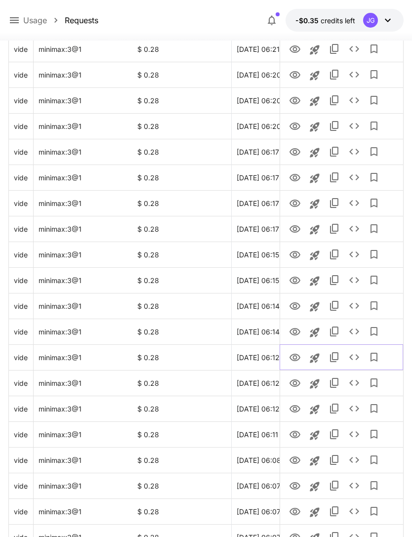
scroll to position [342, 0]
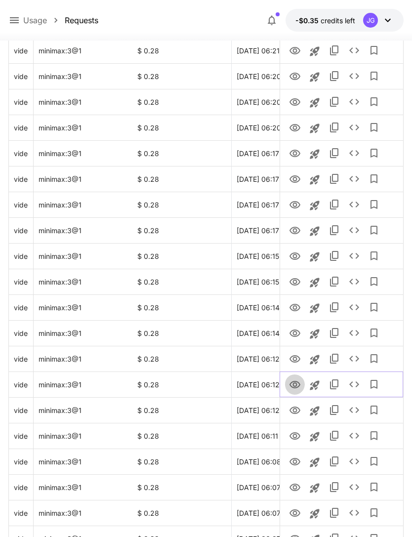
click at [297, 386] on icon "View Video" at bounding box center [295, 385] width 12 height 12
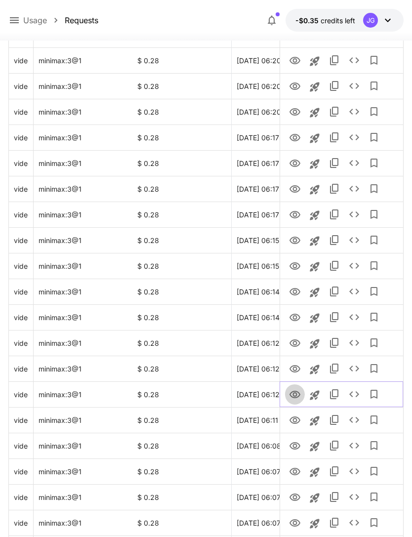
click at [295, 393] on icon "View Video" at bounding box center [295, 395] width 12 height 12
click at [299, 421] on icon "View Video" at bounding box center [294, 419] width 11 height 7
click at [299, 449] on icon "View Video" at bounding box center [295, 446] width 12 height 12
click at [356, 443] on icon "See details" at bounding box center [354, 446] width 10 height 6
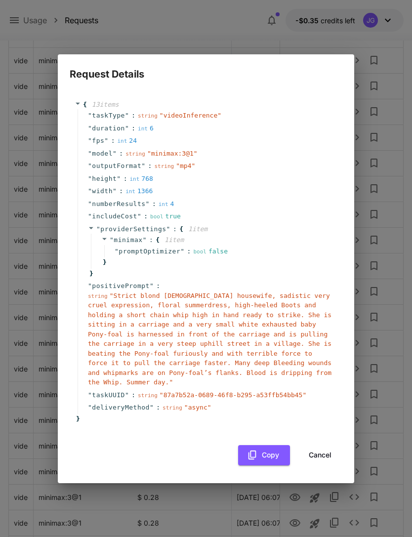
click at [326, 451] on button "Cancel" at bounding box center [320, 455] width 44 height 20
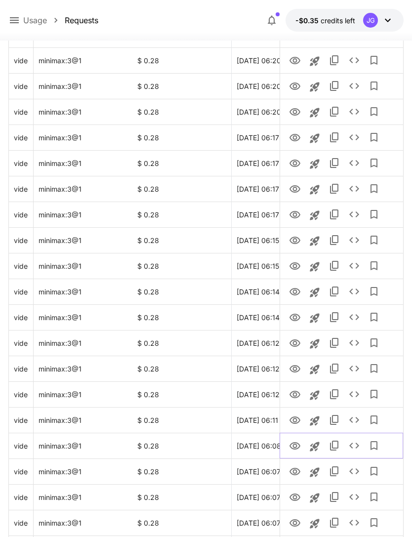
click at [356, 447] on icon "See details" at bounding box center [354, 446] width 12 height 12
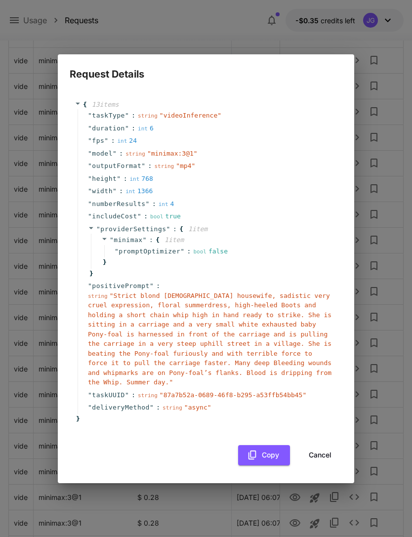
click at [329, 450] on button "Cancel" at bounding box center [320, 455] width 44 height 20
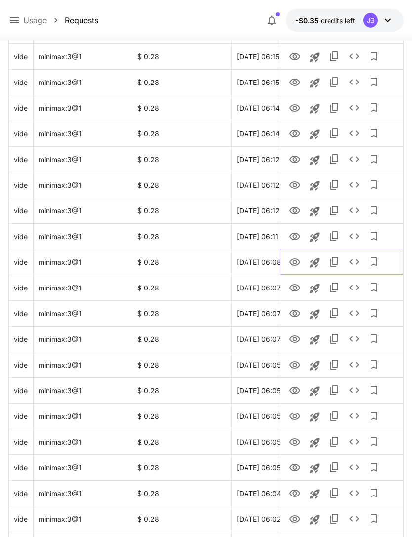
scroll to position [542, 0]
click at [298, 290] on icon "View Video" at bounding box center [295, 288] width 12 height 12
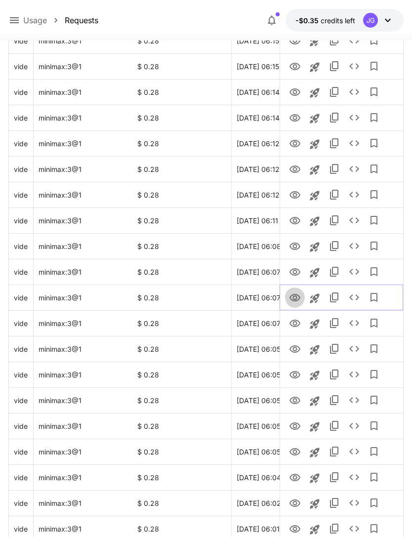
click at [295, 298] on icon "View Video" at bounding box center [295, 298] width 12 height 12
click at [298, 326] on icon "View Video" at bounding box center [295, 324] width 12 height 12
click at [297, 351] on icon "View Video" at bounding box center [295, 349] width 12 height 12
click at [296, 377] on icon "View Video" at bounding box center [294, 374] width 11 height 7
click at [294, 405] on icon "View Video" at bounding box center [295, 401] width 12 height 12
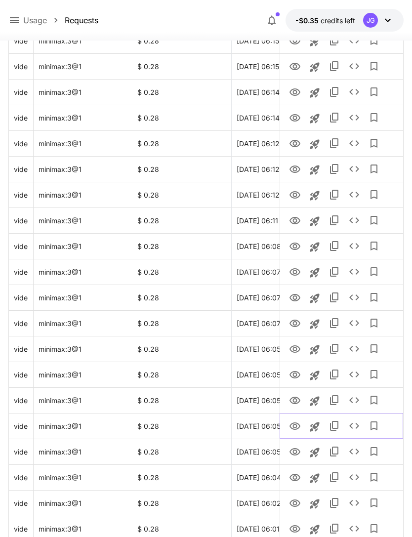
click at [295, 427] on icon "View Video" at bounding box center [294, 425] width 11 height 7
click at [297, 451] on icon "View Video" at bounding box center [295, 452] width 12 height 12
click at [354, 449] on icon "See details" at bounding box center [354, 452] width 12 height 12
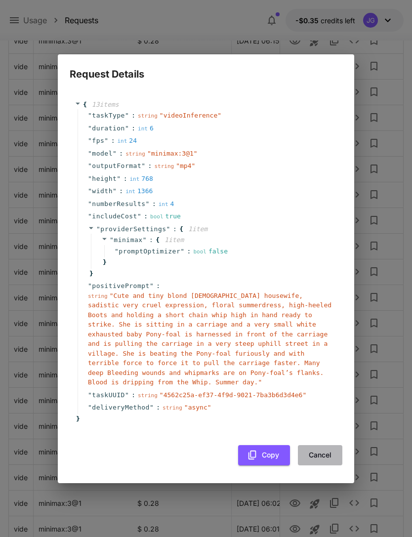
click at [323, 451] on button "Cancel" at bounding box center [320, 455] width 44 height 20
